Goal: Task Accomplishment & Management: Complete application form

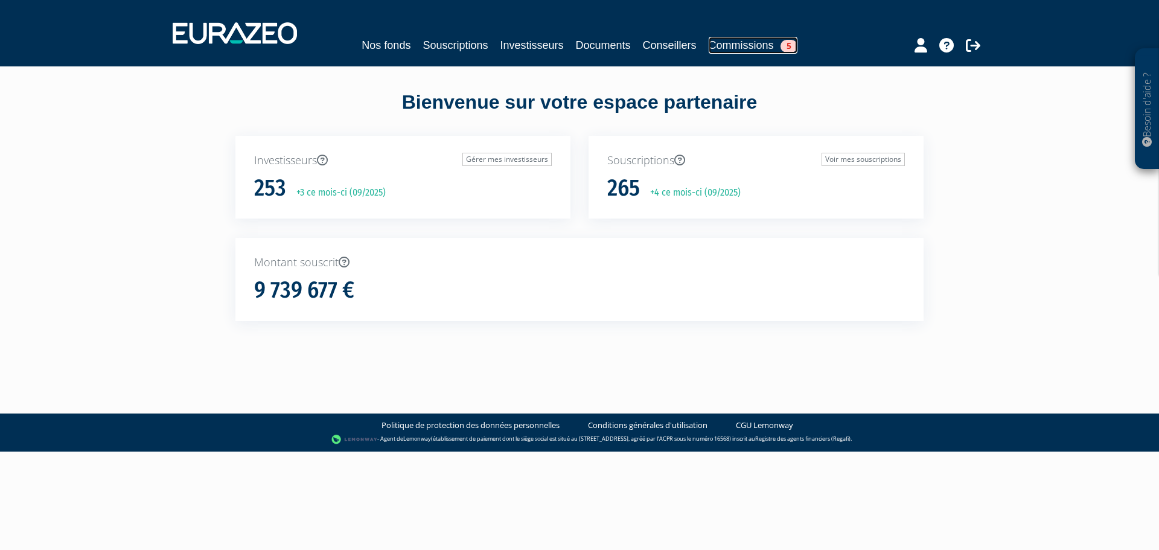
click at [741, 40] on link "Commissions 5" at bounding box center [752, 45] width 89 height 17
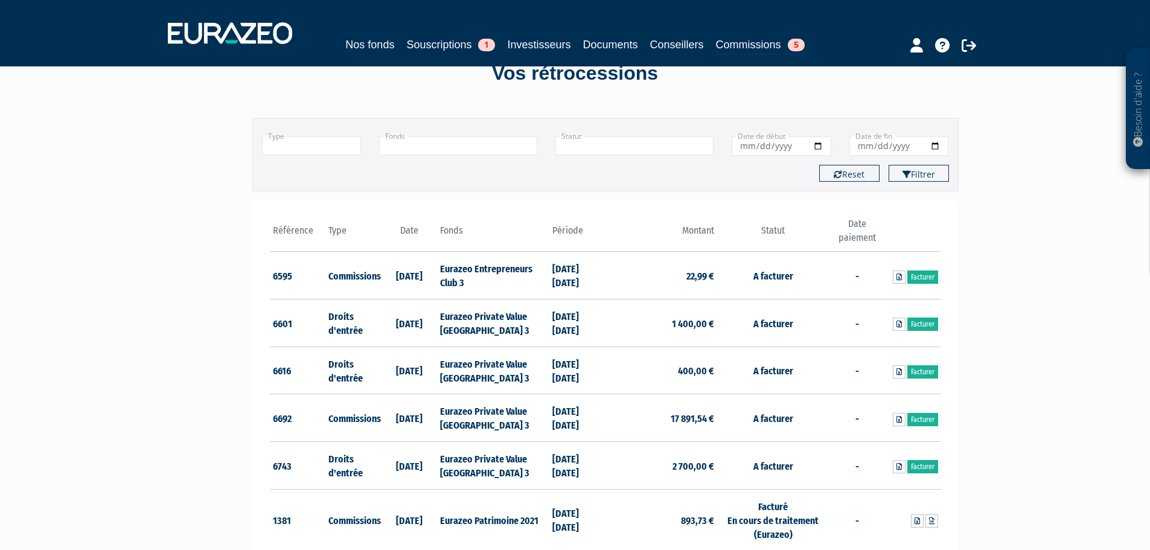
scroll to position [60, 0]
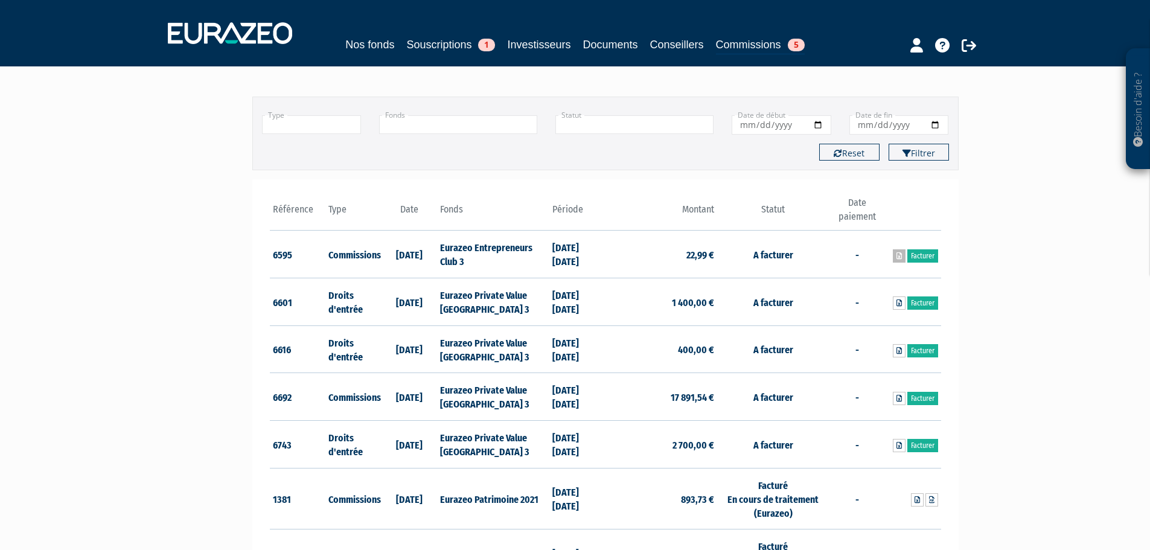
click at [899, 258] on icon at bounding box center [898, 255] width 5 height 7
drag, startPoint x: 923, startPoint y: 260, endPoint x: 620, endPoint y: 261, distance: 303.5
click at [923, 260] on link "Facturer" at bounding box center [922, 255] width 31 height 13
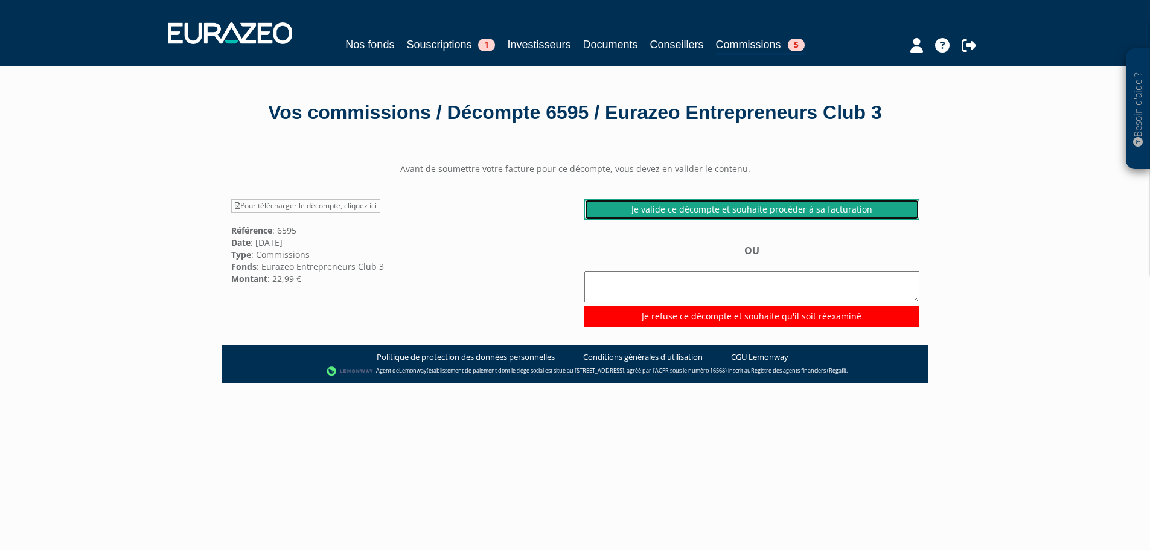
click at [691, 220] on link "Je valide ce décompte et souhaite procéder à sa facturation" at bounding box center [751, 209] width 335 height 21
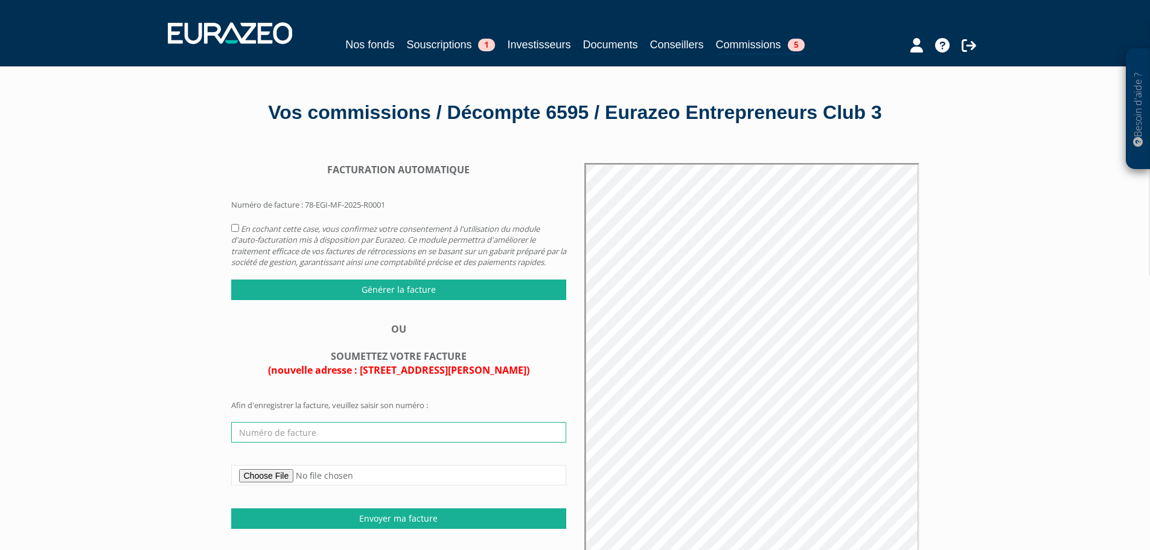
drag, startPoint x: 302, startPoint y: 472, endPoint x: 320, endPoint y: 474, distance: 18.9
click at [302, 442] on input "text" at bounding box center [398, 432] width 335 height 21
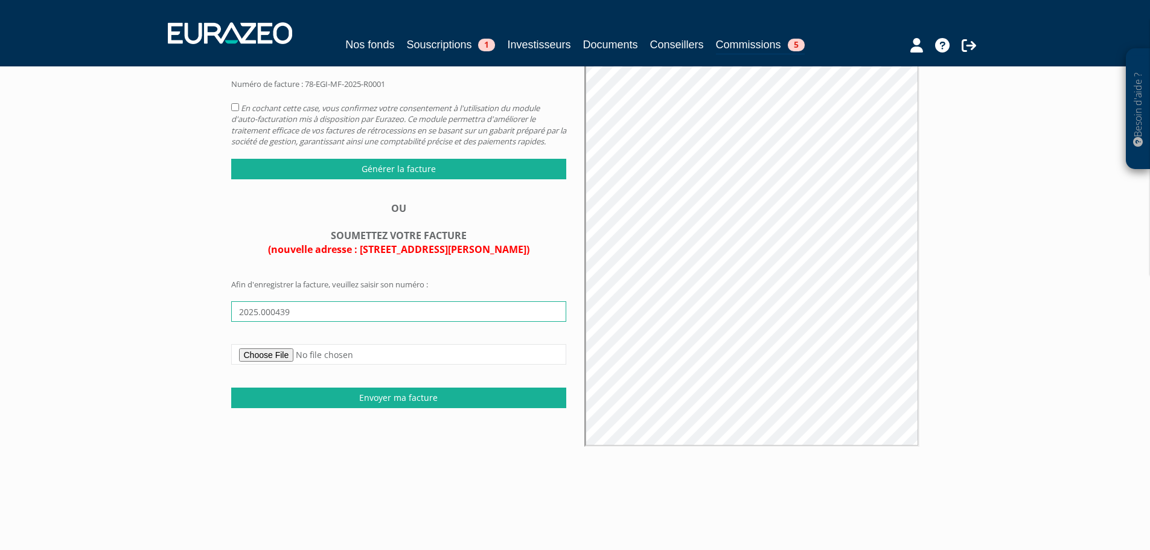
type input "2025.000439"
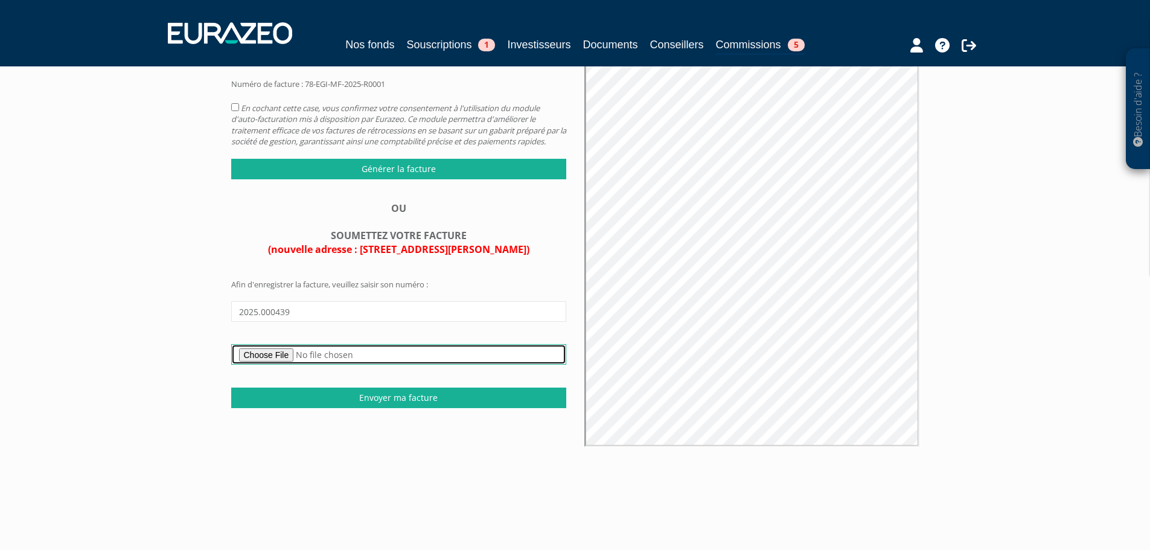
click at [287, 364] on input "file" at bounding box center [398, 354] width 335 height 21
type input "C:\fakepath\Cheval Blanc Patrimoine - Facture n° 2025.000439.pdf"
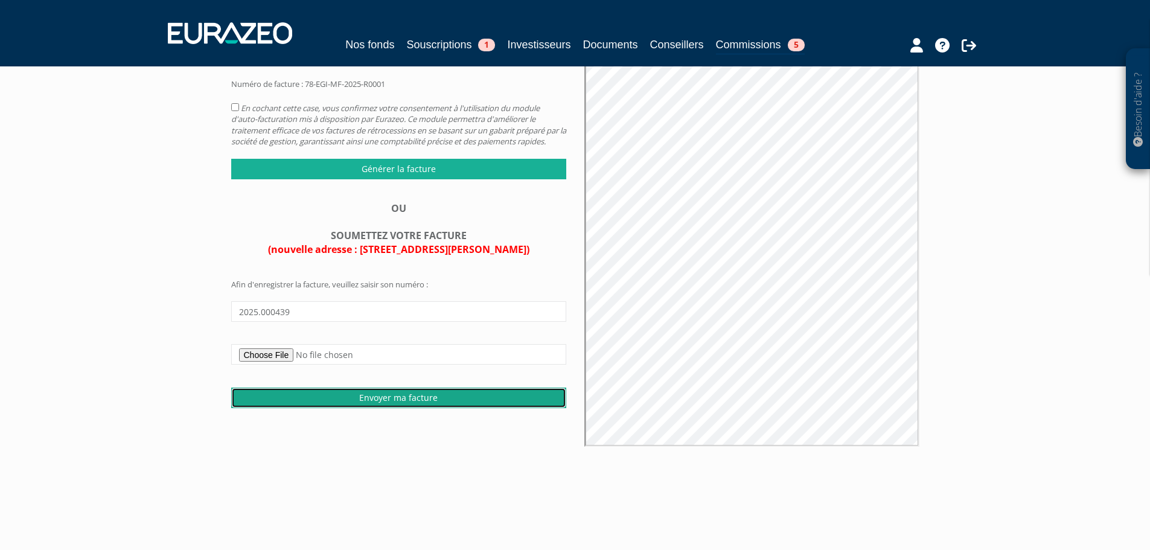
click at [395, 408] on input "Envoyer ma facture" at bounding box center [398, 397] width 335 height 21
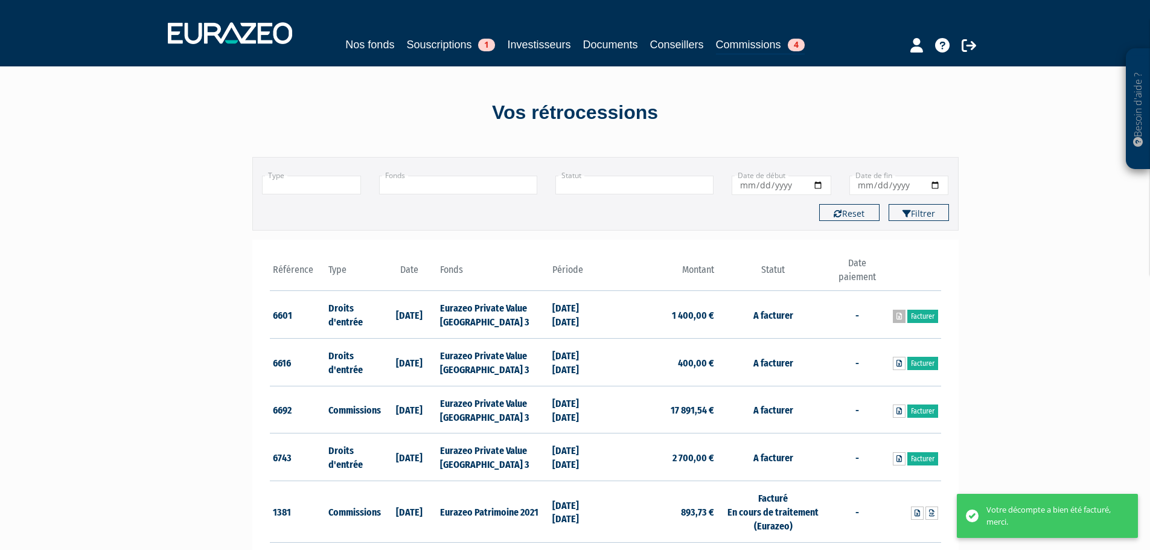
click at [894, 316] on link at bounding box center [898, 316] width 13 height 13
click at [929, 320] on link "Facturer" at bounding box center [922, 316] width 31 height 13
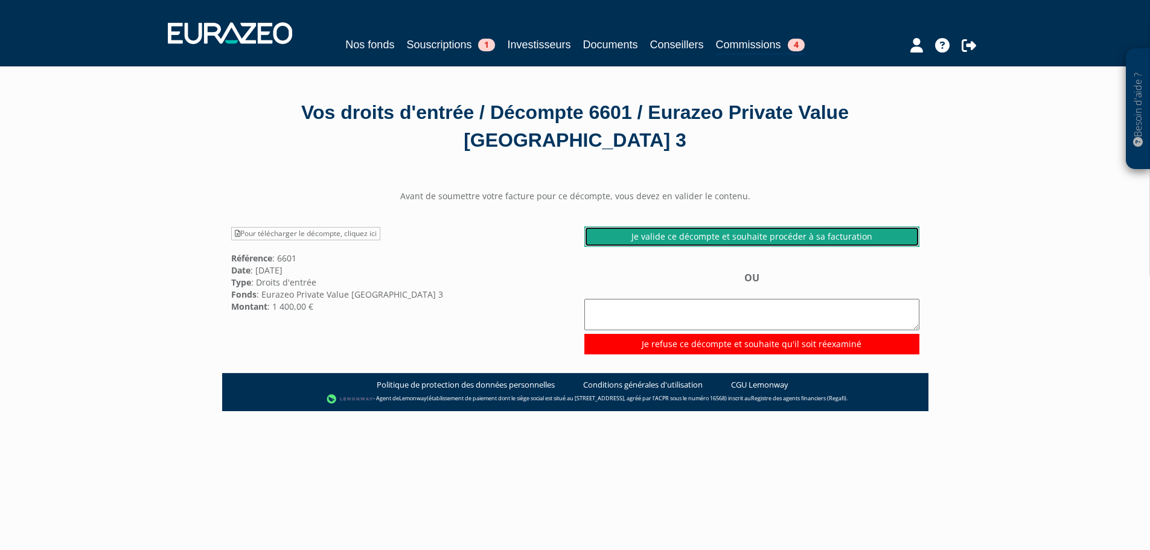
click at [696, 239] on link "Je valide ce décompte et souhaite procéder à sa facturation" at bounding box center [751, 236] width 335 height 21
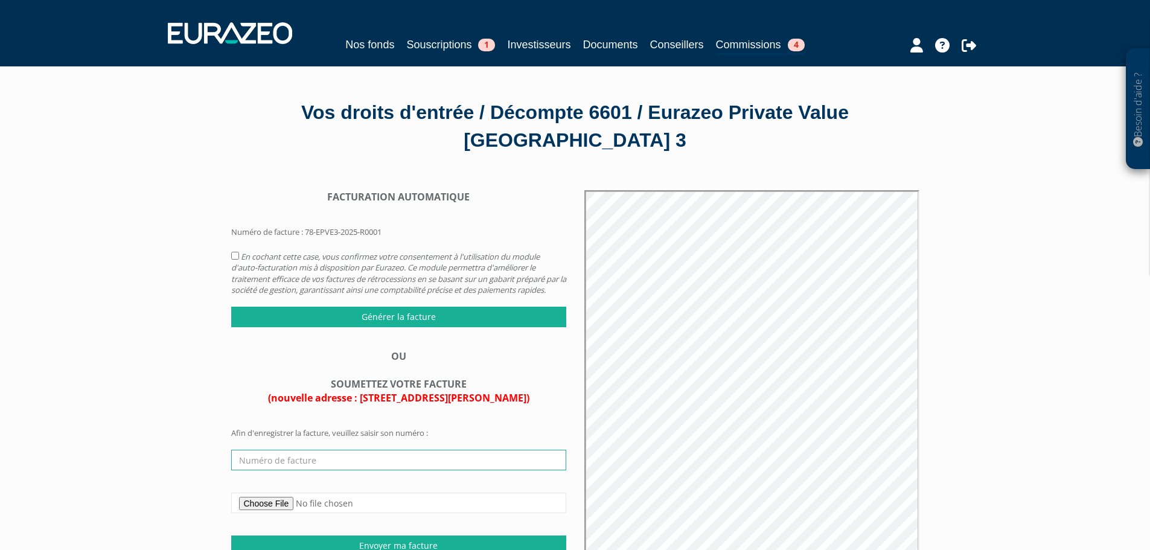
click at [320, 466] on input "text" at bounding box center [398, 460] width 335 height 21
type input "2025.000440"
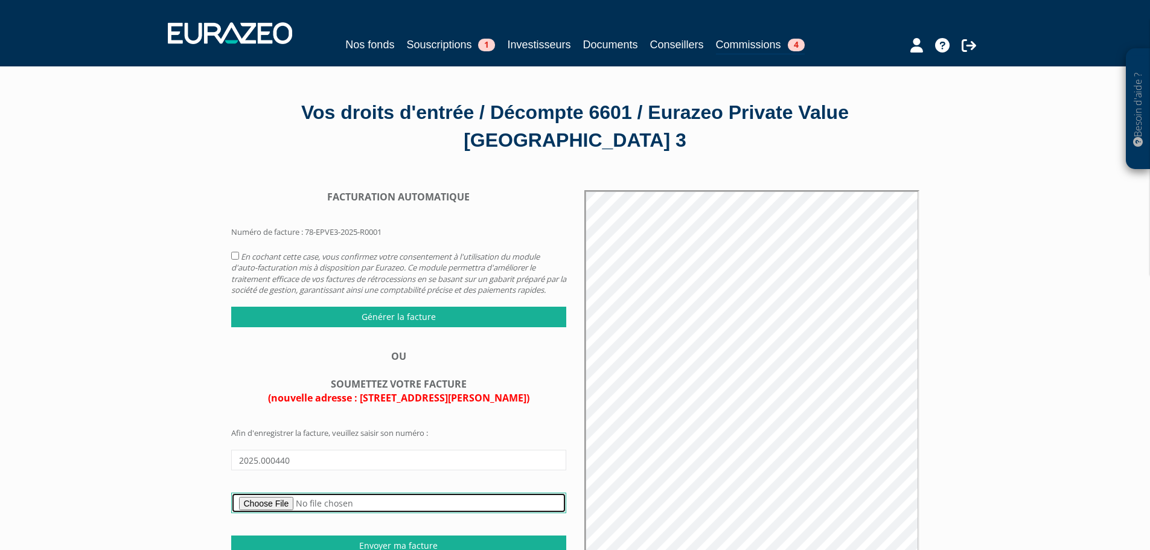
click at [267, 513] on input "file" at bounding box center [398, 502] width 335 height 21
type input "C:\fakepath\Cheval Blanc Patrimoine - Facture n° 2025.000440.pdf"
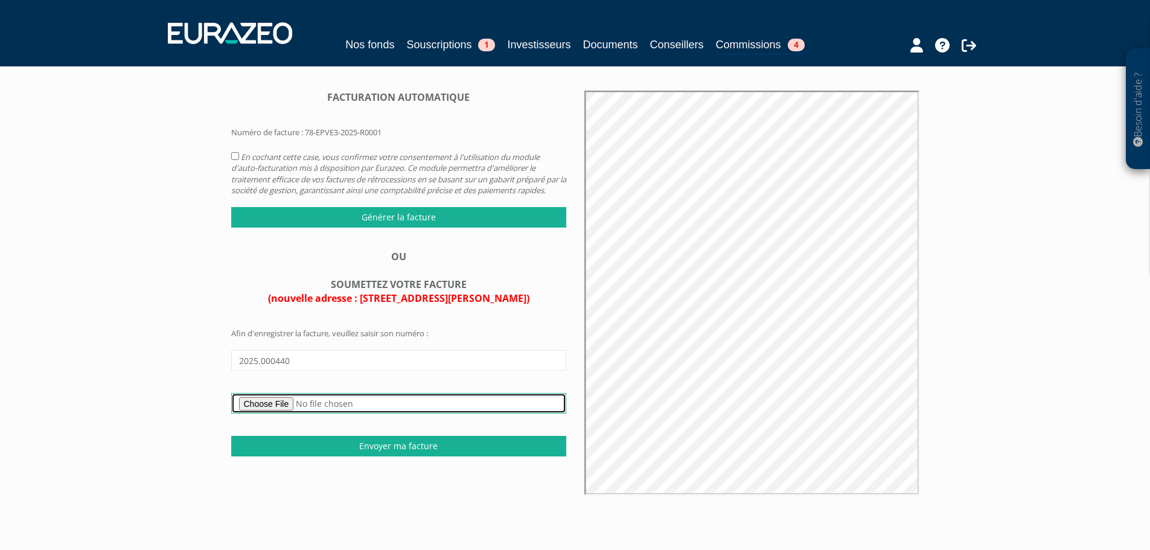
scroll to position [121, 0]
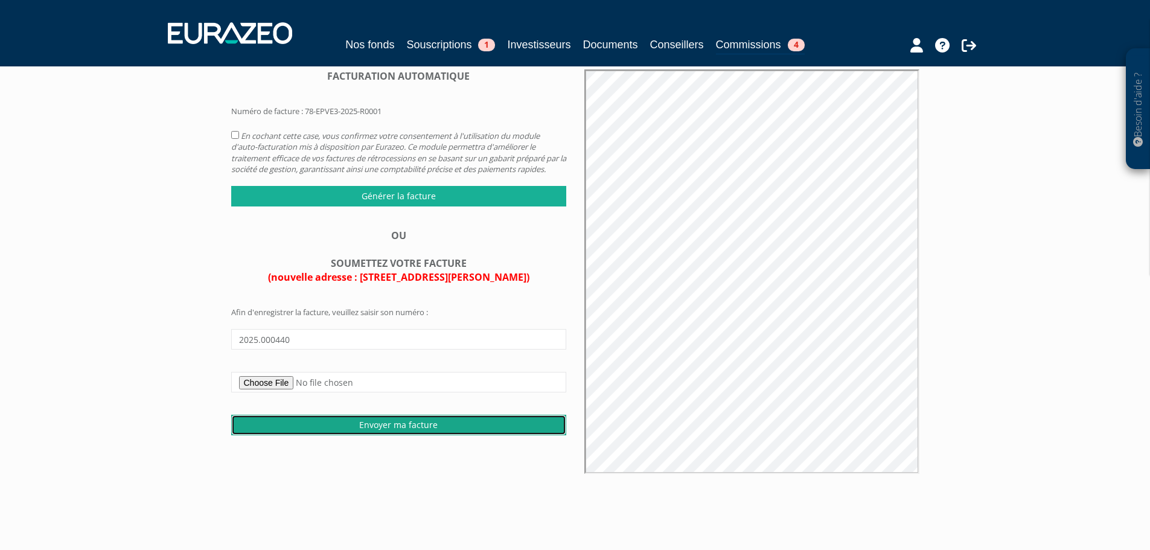
click at [393, 435] on input "Envoyer ma facture" at bounding box center [398, 425] width 335 height 21
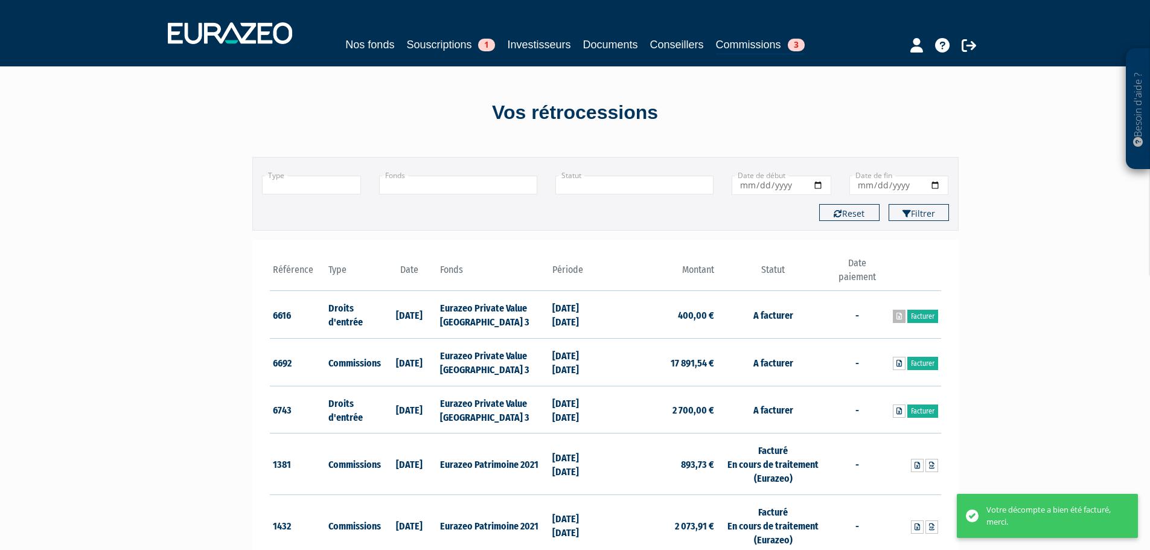
click at [897, 317] on icon at bounding box center [898, 316] width 5 height 7
click at [923, 320] on link "Facturer" at bounding box center [922, 316] width 31 height 13
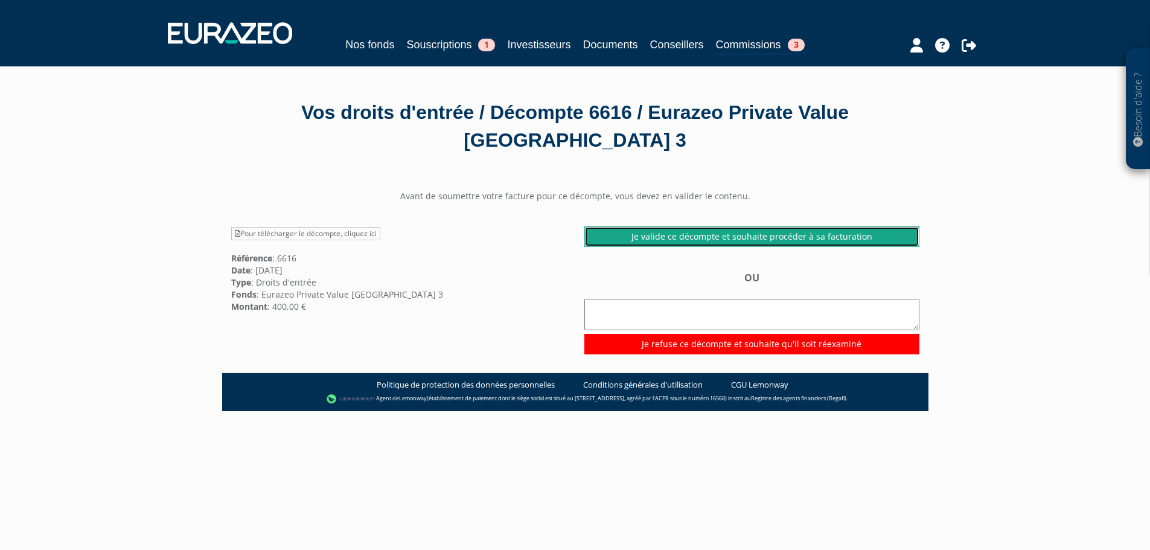
click at [700, 241] on link "Je valide ce décompte et souhaite procéder à sa facturation" at bounding box center [751, 236] width 335 height 21
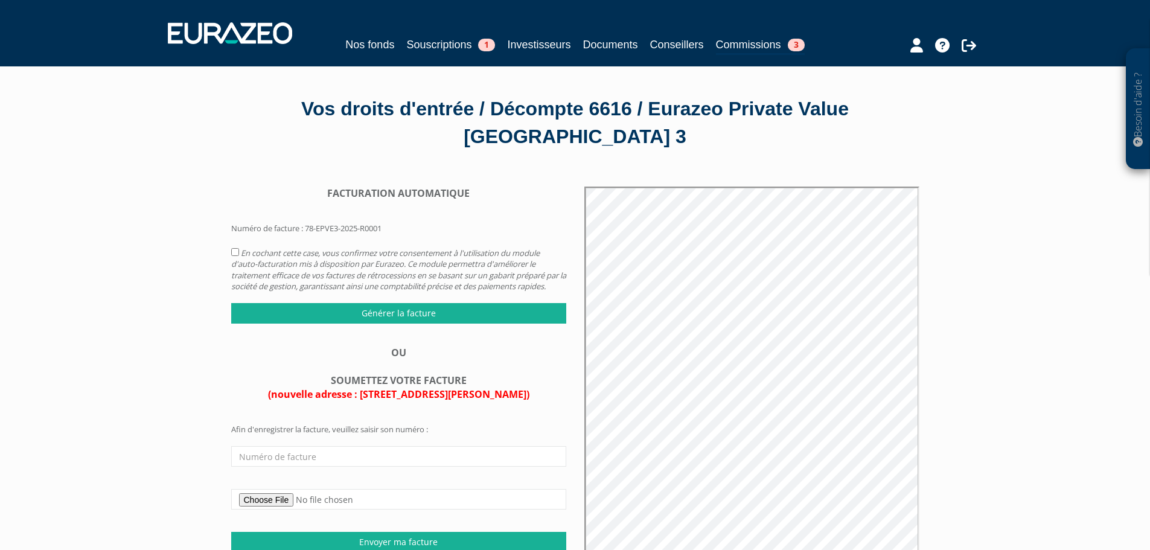
scroll to position [60, 0]
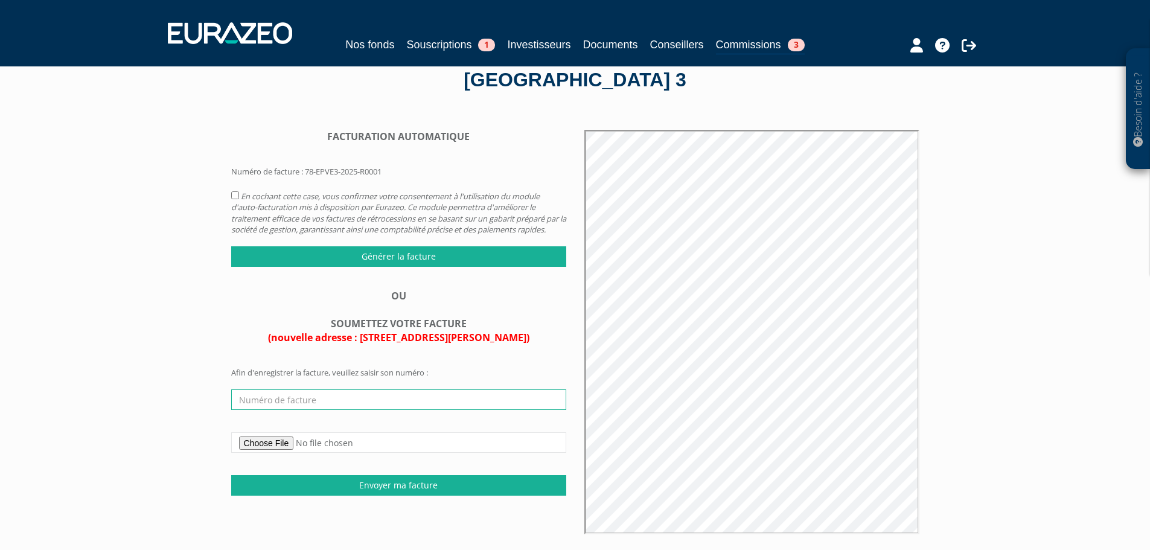
click at [303, 407] on input "text" at bounding box center [398, 399] width 335 height 21
type input "2025.000441"
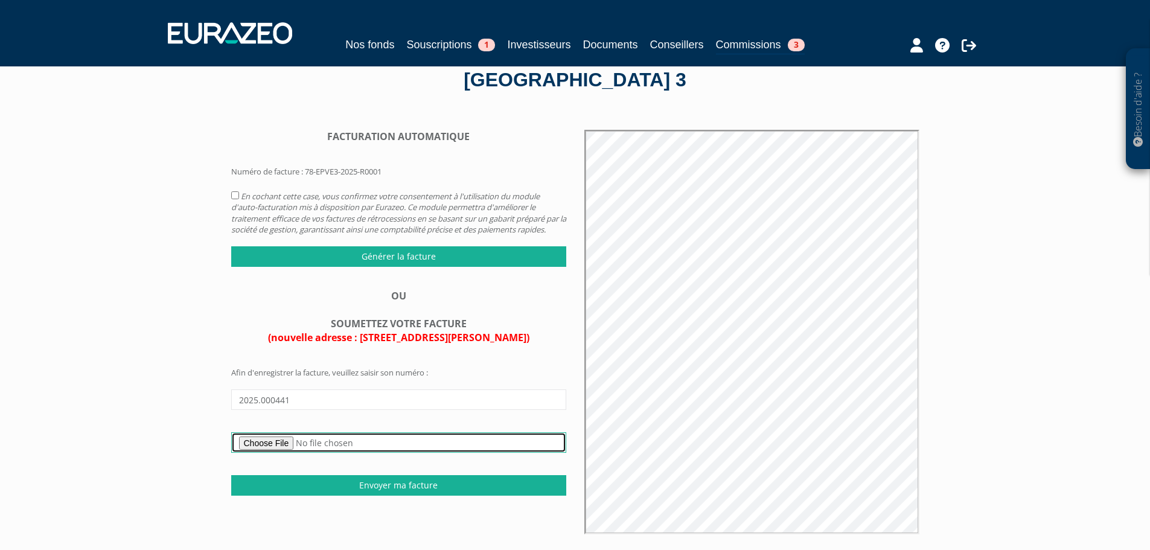
click at [285, 453] on input "file" at bounding box center [398, 442] width 335 height 21
type input "C:\fakepath\Cheval Blanc Patrimoine - Facture n° 2025.000441.pdf"
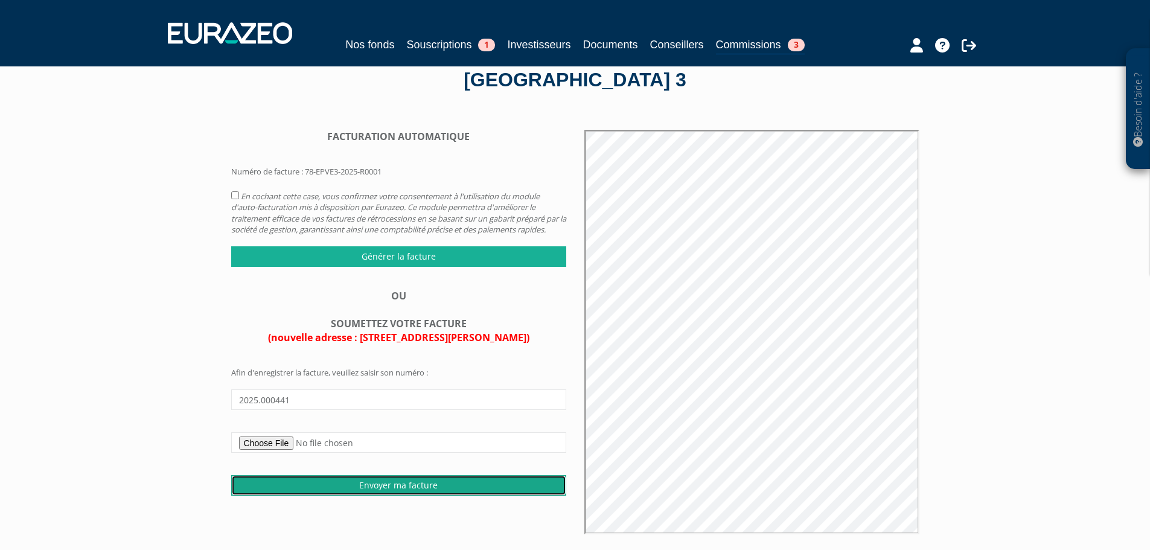
click at [439, 495] on input "Envoyer ma facture" at bounding box center [398, 485] width 335 height 21
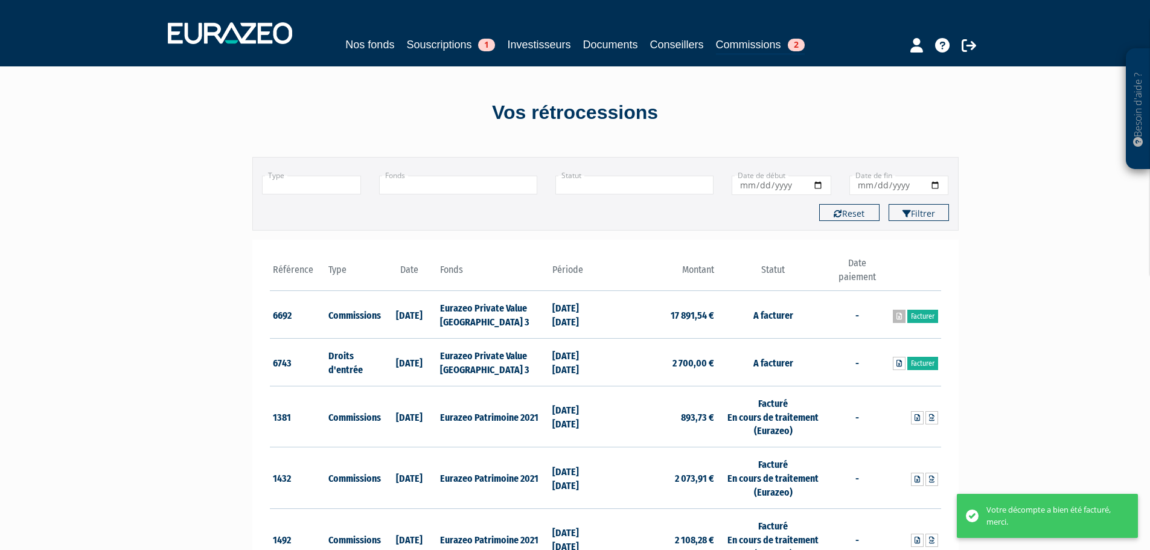
click at [897, 316] on icon at bounding box center [898, 316] width 5 height 7
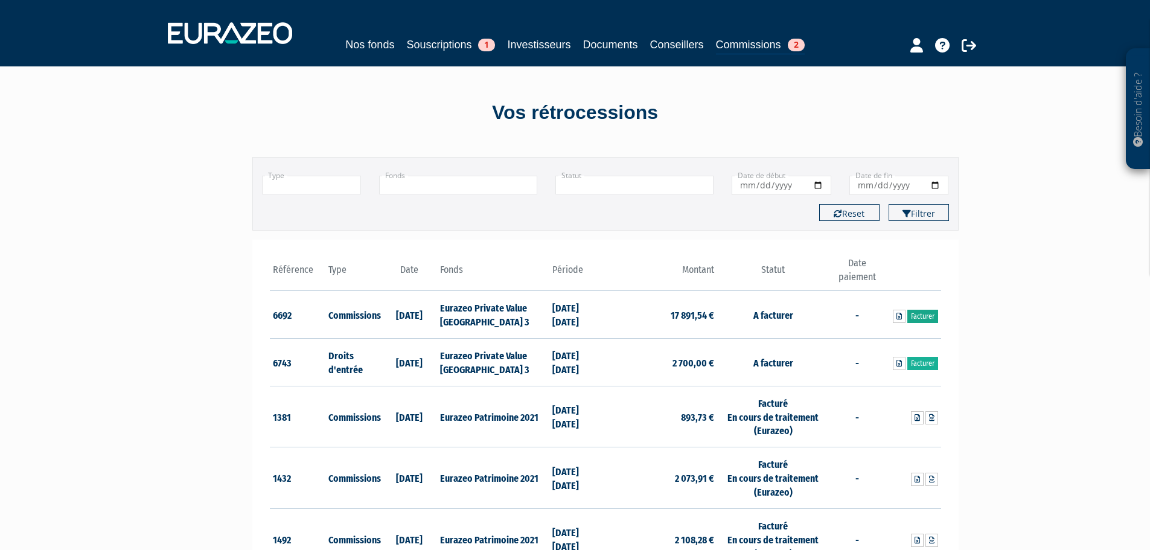
click at [926, 321] on link "Facturer" at bounding box center [922, 316] width 31 height 13
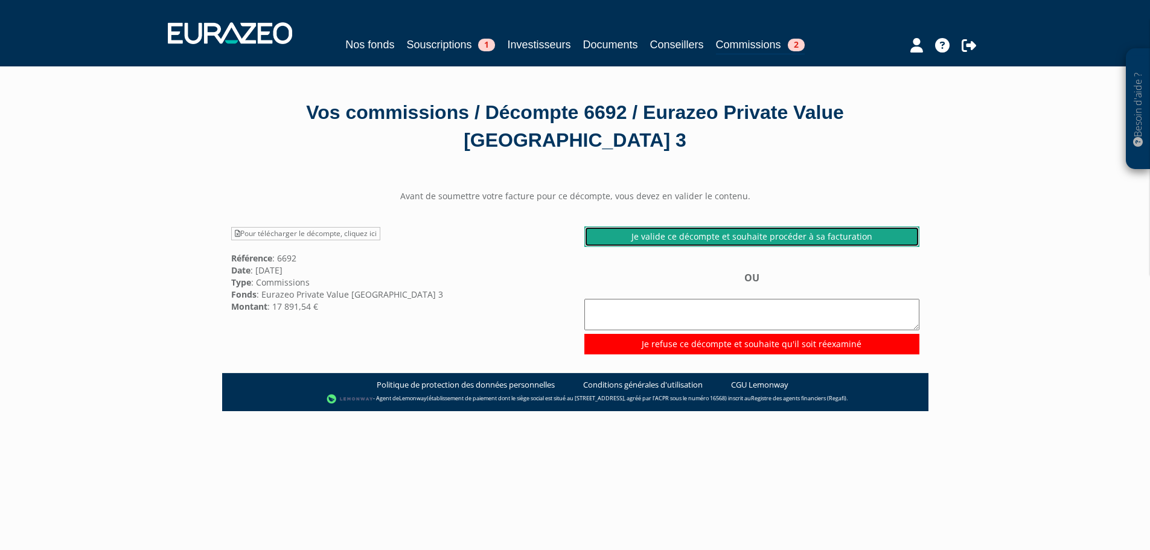
click at [664, 244] on link "Je valide ce décompte et souhaite procéder à sa facturation" at bounding box center [751, 236] width 335 height 21
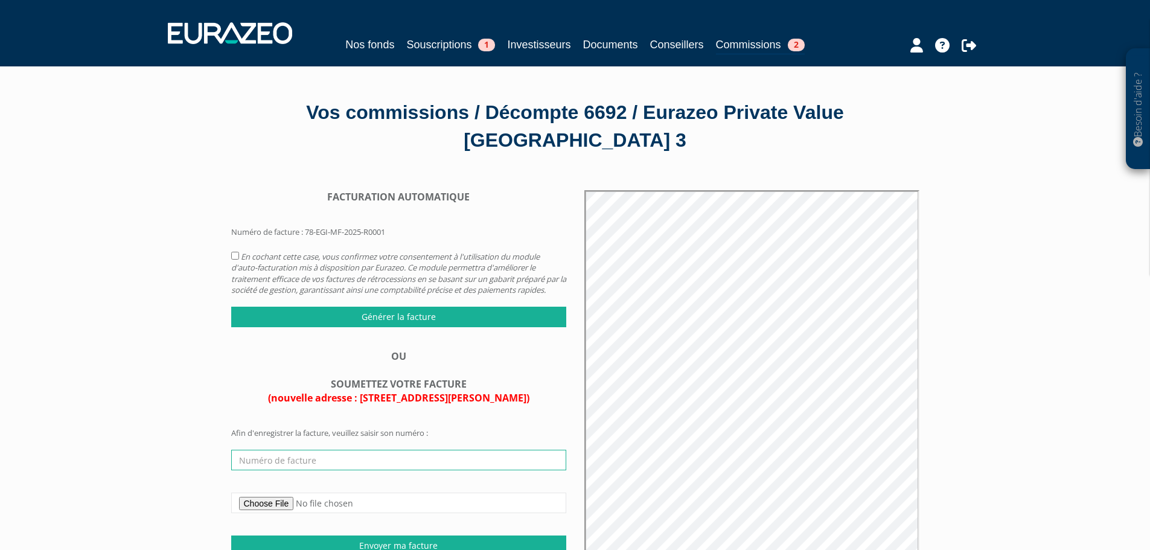
click at [317, 470] on input "text" at bounding box center [398, 460] width 335 height 21
type input "2025.000442"
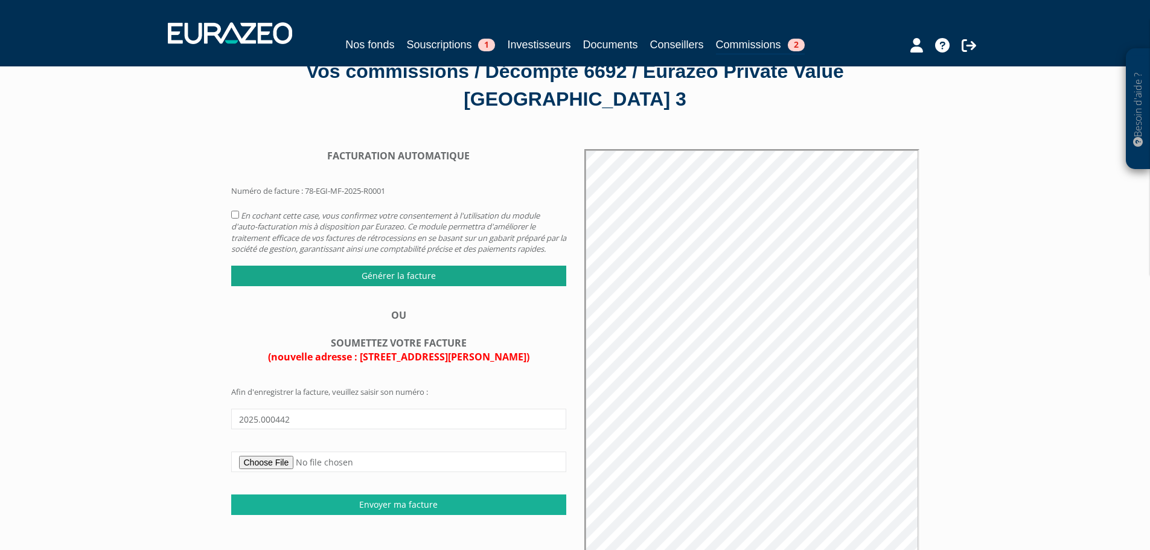
scroll to position [60, 0]
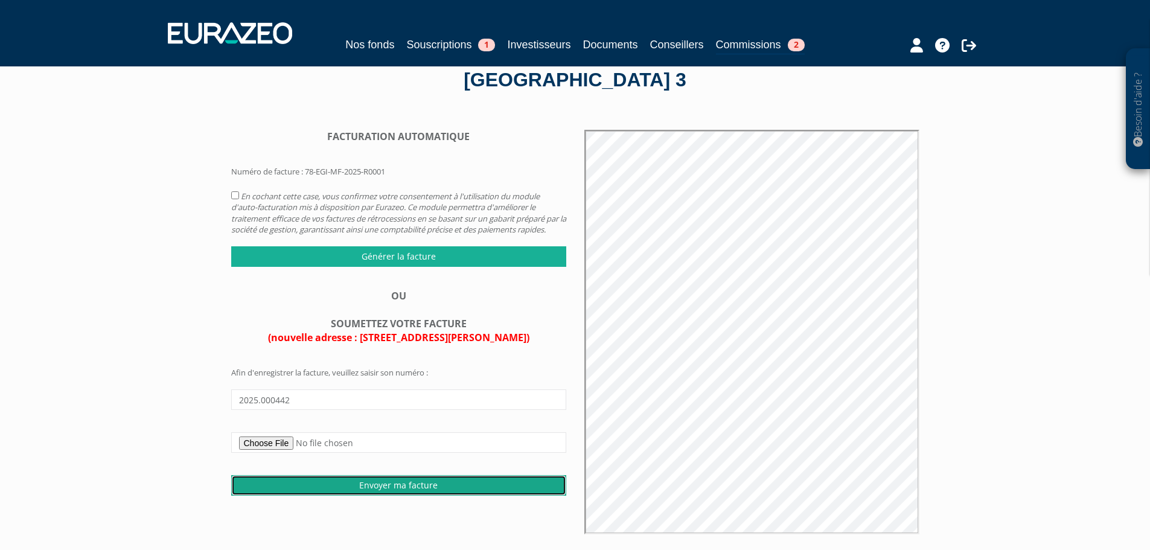
drag, startPoint x: 392, startPoint y: 500, endPoint x: 690, endPoint y: 43, distance: 545.8
click at [392, 495] on input "Envoyer ma facture" at bounding box center [398, 485] width 335 height 21
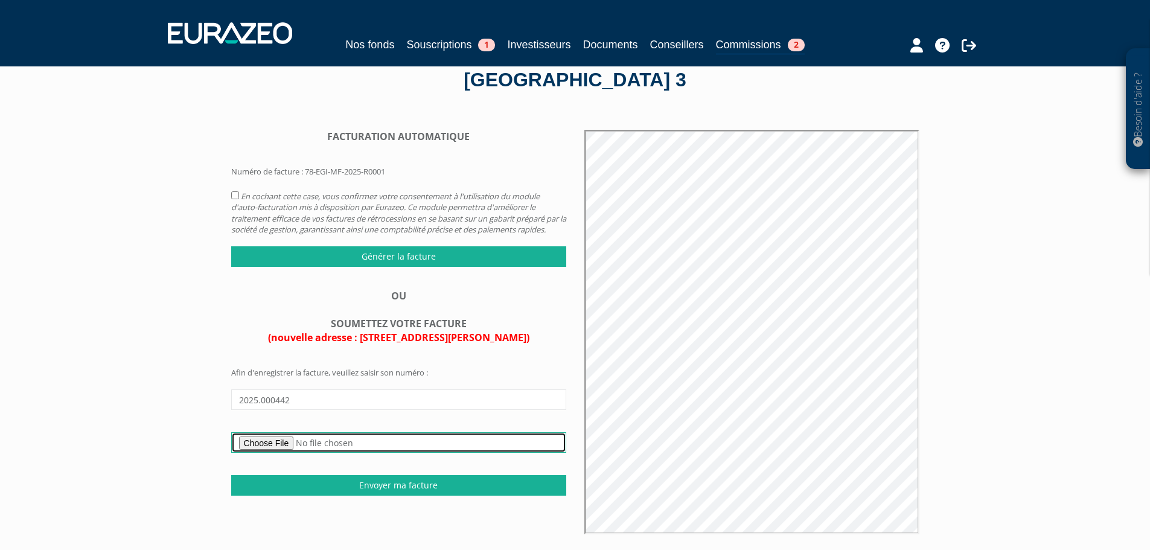
click at [296, 453] on input "file" at bounding box center [398, 442] width 335 height 21
type input "C:\fakepath\Cheval Blanc Patrimoine - Facture n° 2025.000442.pdf"
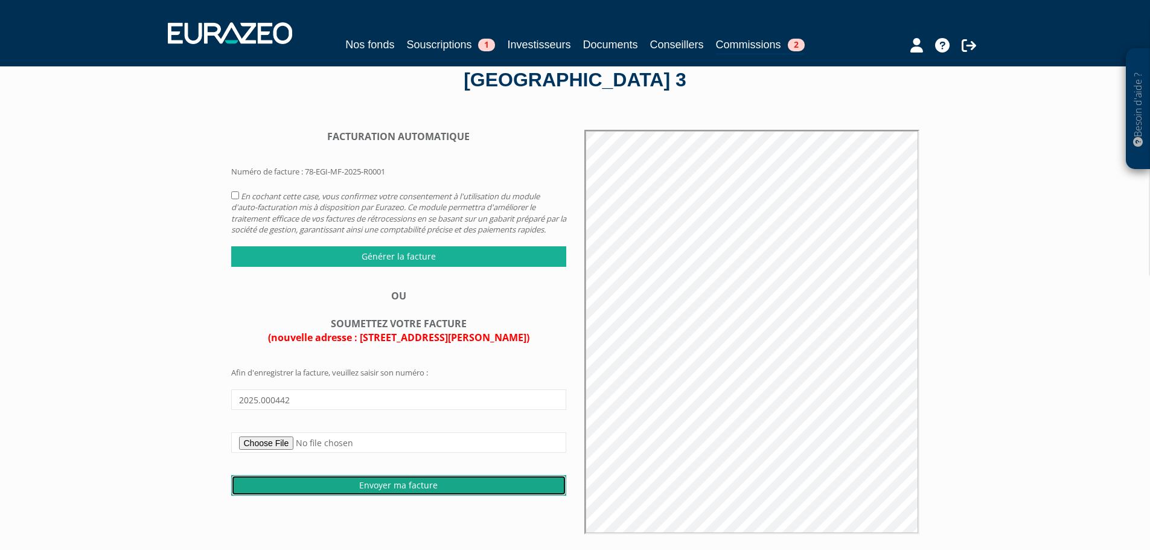
click at [416, 495] on input "Envoyer ma facture" at bounding box center [398, 485] width 335 height 21
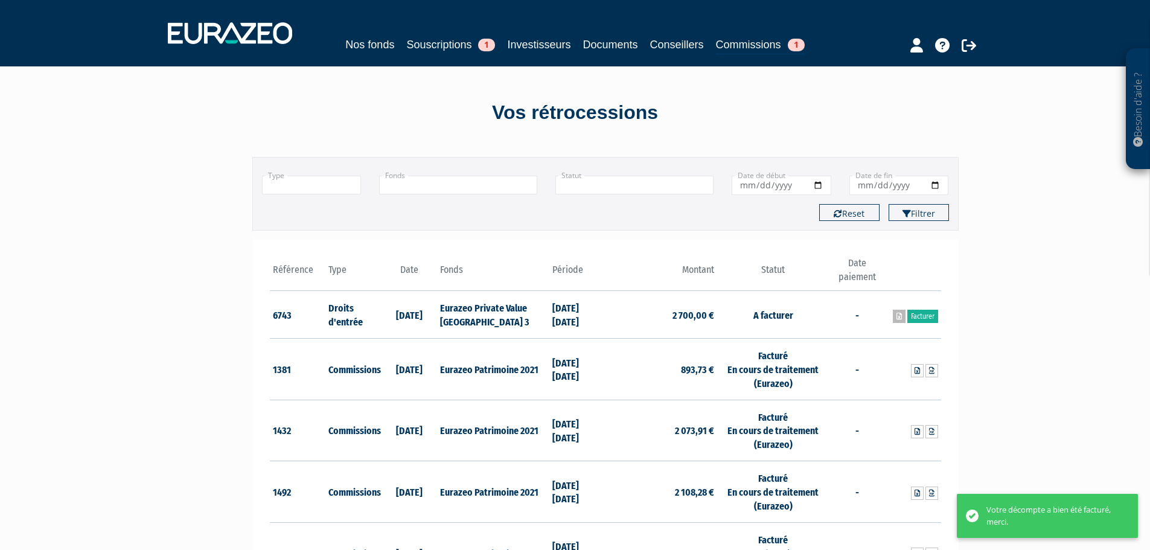
click at [896, 318] on icon at bounding box center [898, 316] width 5 height 7
click at [924, 322] on link "Facturer" at bounding box center [922, 316] width 31 height 13
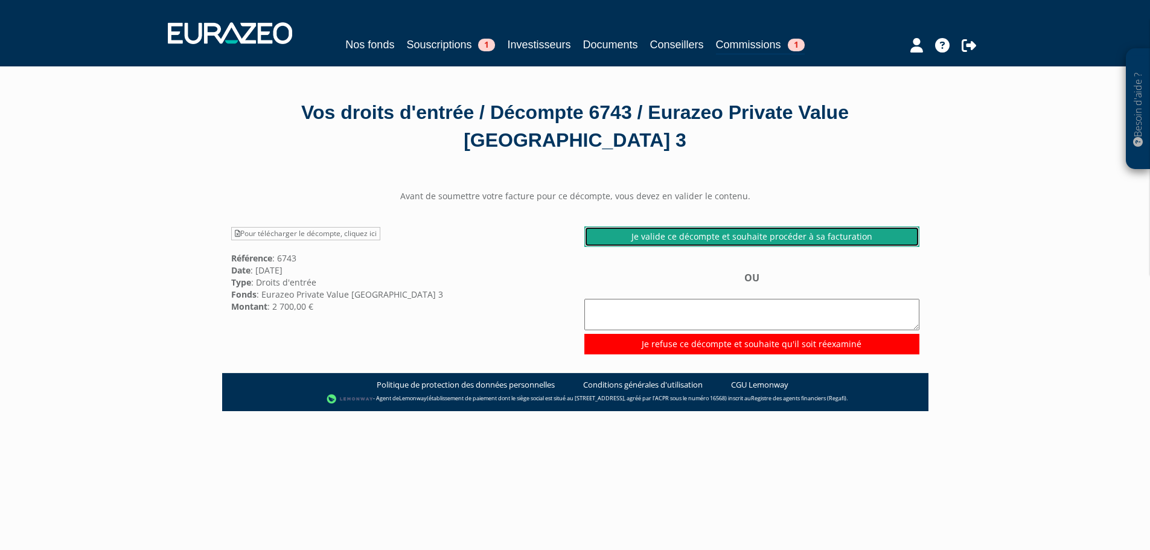
click at [693, 235] on link "Je valide ce décompte et souhaite procéder à sa facturation" at bounding box center [751, 236] width 335 height 21
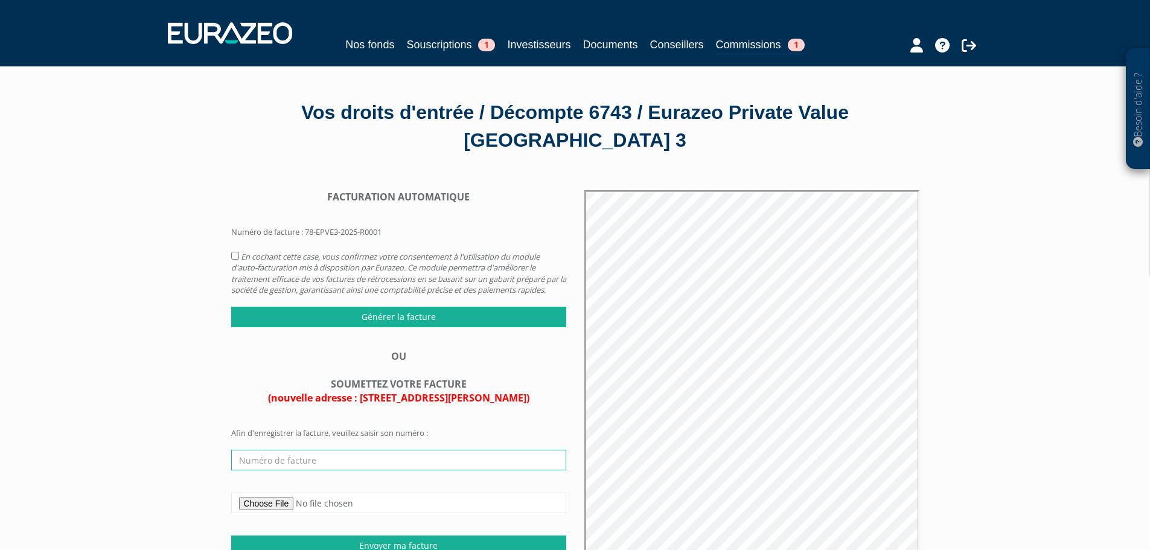
click at [334, 470] on input "text" at bounding box center [398, 460] width 335 height 21
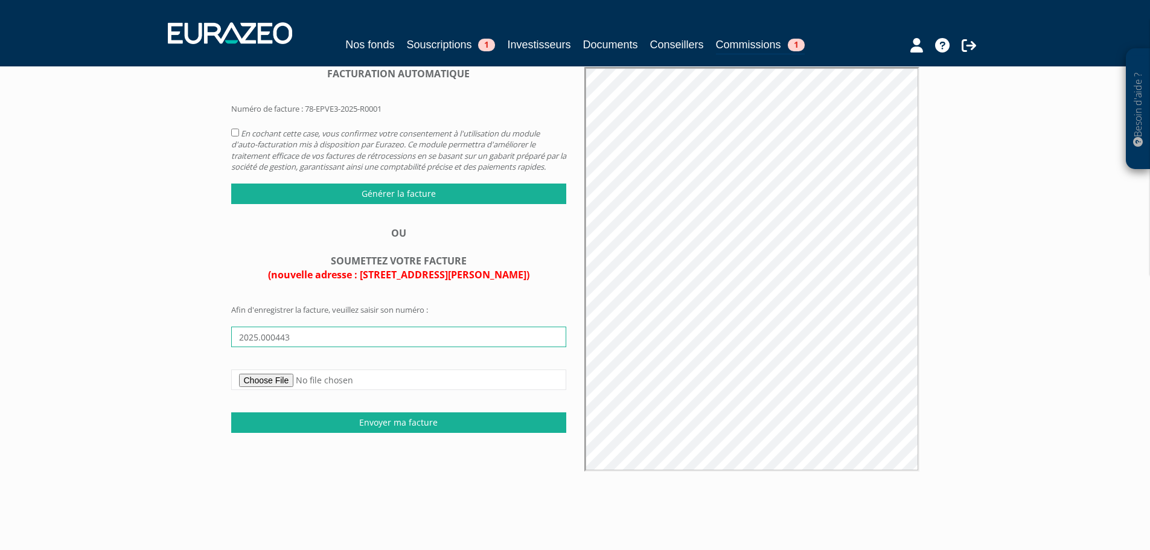
scroll to position [181, 0]
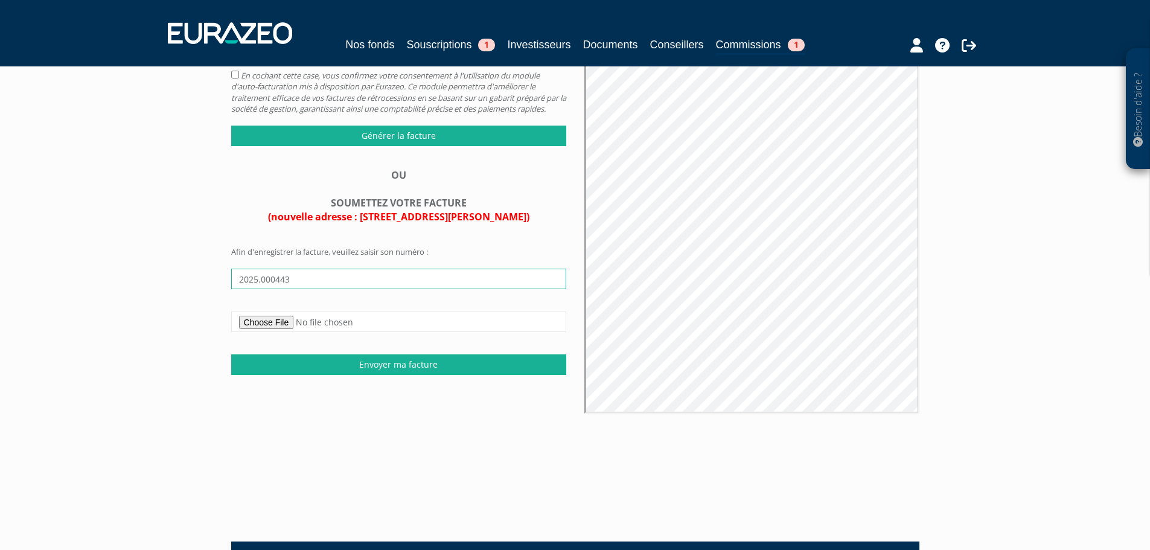
type input "2025.000443"
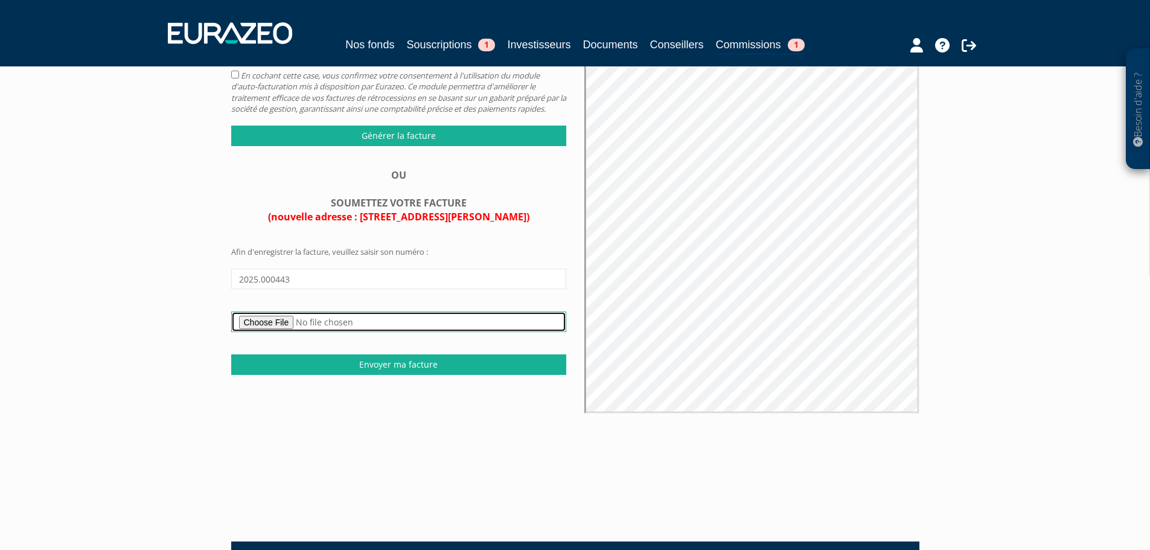
click at [292, 332] on input "file" at bounding box center [398, 321] width 335 height 21
type input "C:\fakepath\Cheval Blanc Patrimoine - Facture n° 2025.000443.pdf"
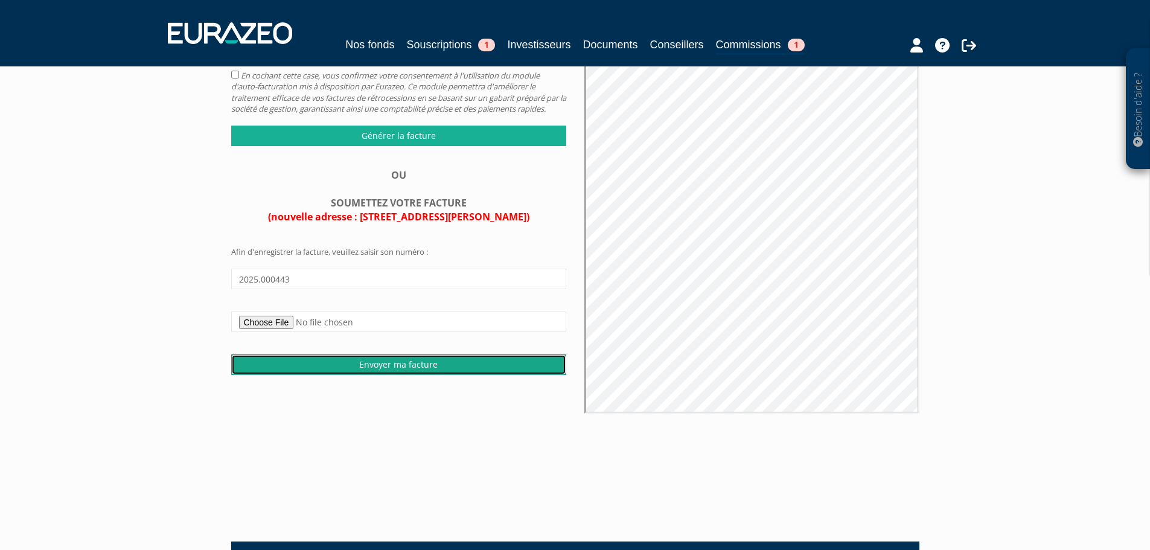
click at [434, 375] on input "Envoyer ma facture" at bounding box center [398, 364] width 335 height 21
